Goal: Unclear

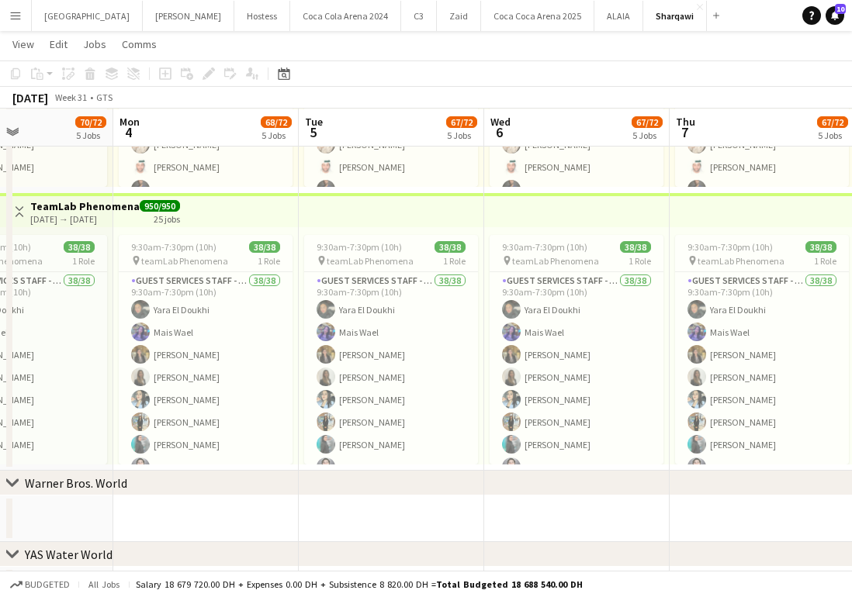
scroll to position [1133, 0]
